Goal: Check status: Check status

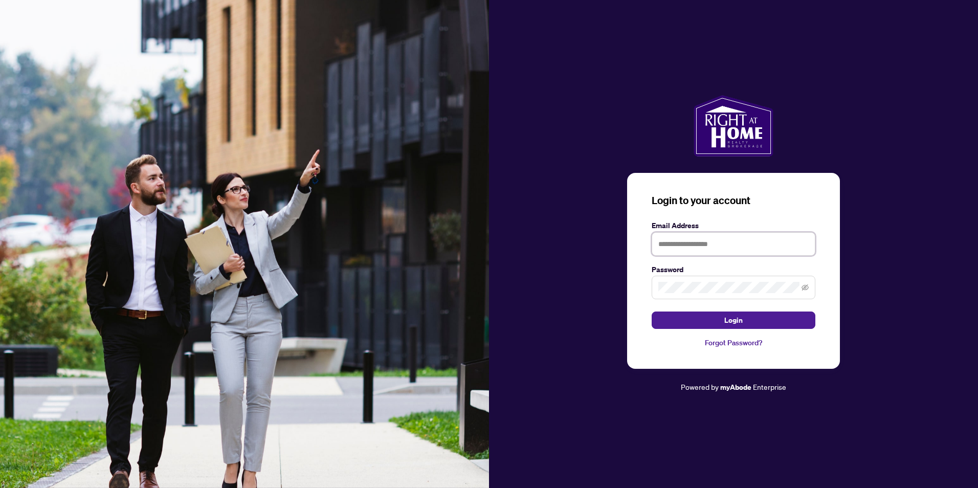
click at [689, 234] on input "text" at bounding box center [733, 244] width 164 height 24
type input "**********"
click at [730, 322] on span "Login" at bounding box center [733, 320] width 18 height 16
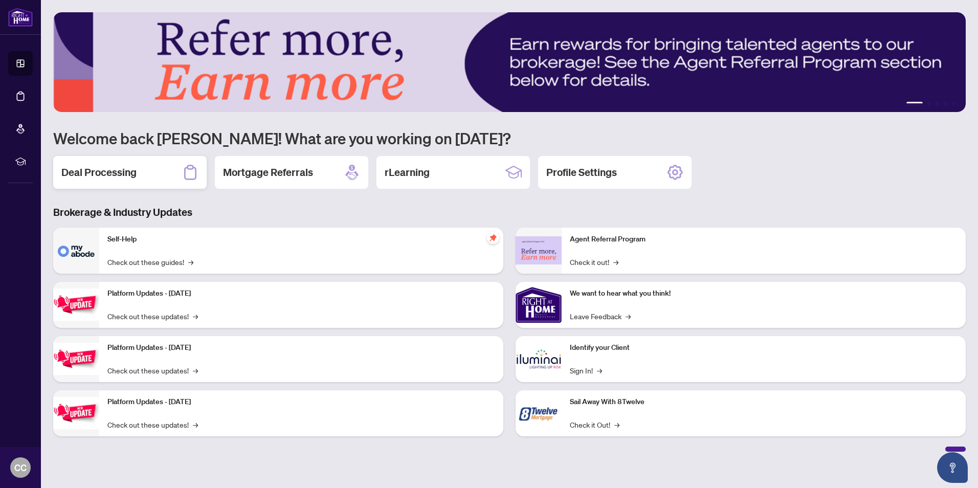
click at [92, 169] on h2 "Deal Processing" at bounding box center [98, 172] width 75 height 14
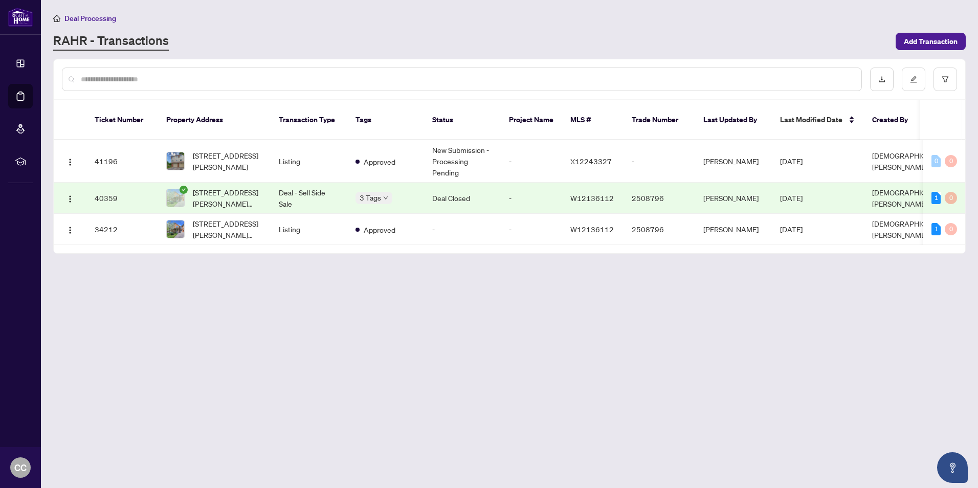
click at [125, 185] on td "40359" at bounding box center [122, 198] width 72 height 31
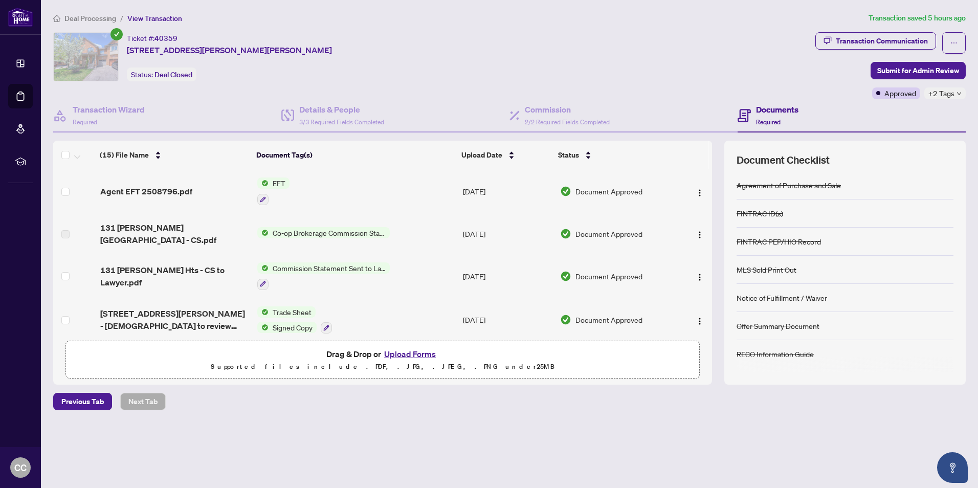
click at [279, 181] on span "EFT" at bounding box center [278, 182] width 21 height 11
click at [182, 190] on span "Agent EFT 2508796.pdf" at bounding box center [146, 191] width 92 height 12
click at [182, 192] on span "Agent EFT 2508796.pdf" at bounding box center [146, 191] width 92 height 12
